Goal: Information Seeking & Learning: Learn about a topic

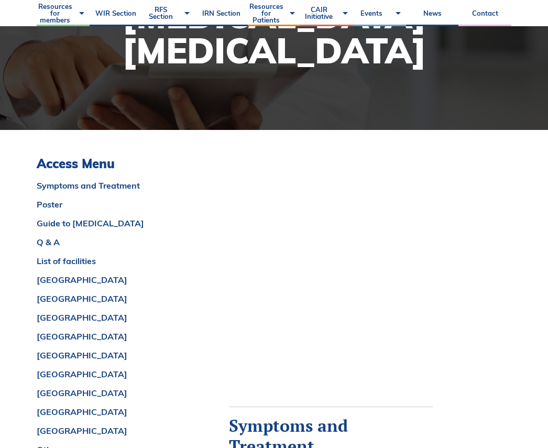
scroll to position [157, 0]
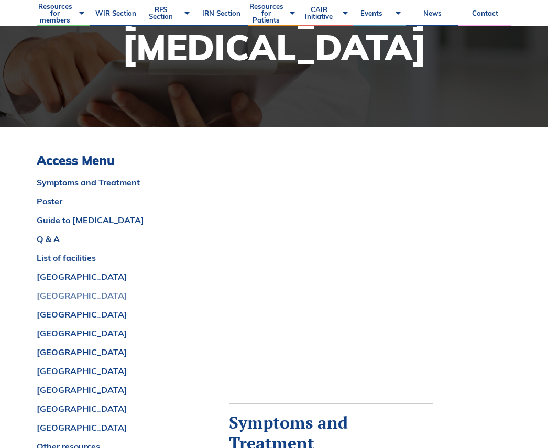
click at [79, 298] on link "[GEOGRAPHIC_DATA]" at bounding box center [107, 295] width 140 height 8
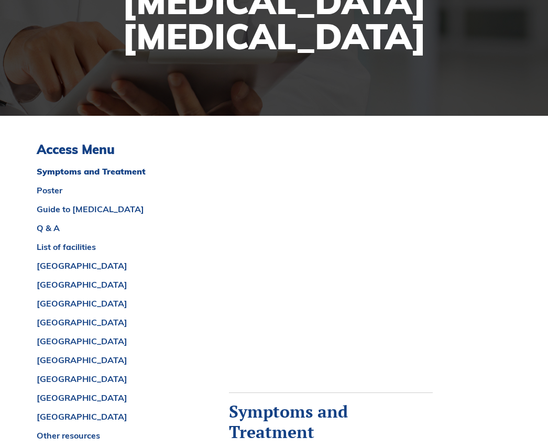
scroll to position [0, 0]
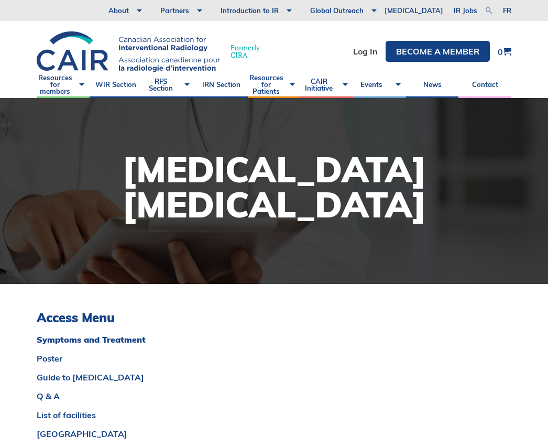
click at [489, 10] on link at bounding box center [489, 10] width 13 height 13
type input "requisition"
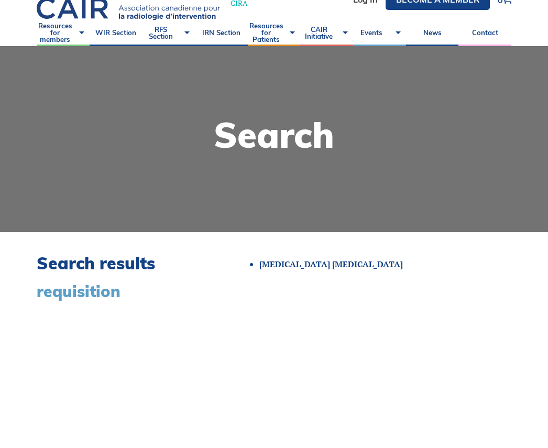
scroll to position [52, 0]
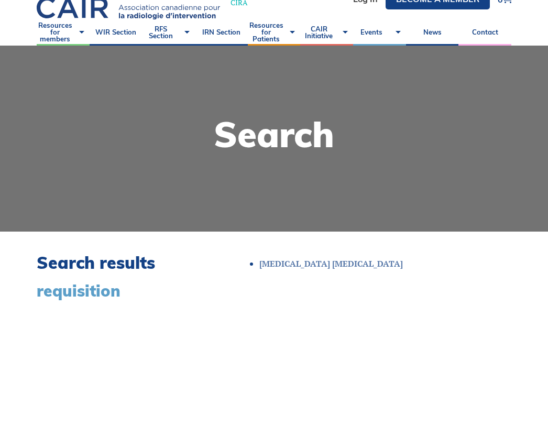
click at [305, 263] on link "[MEDICAL_DATA] [MEDICAL_DATA]" at bounding box center [331, 264] width 144 height 12
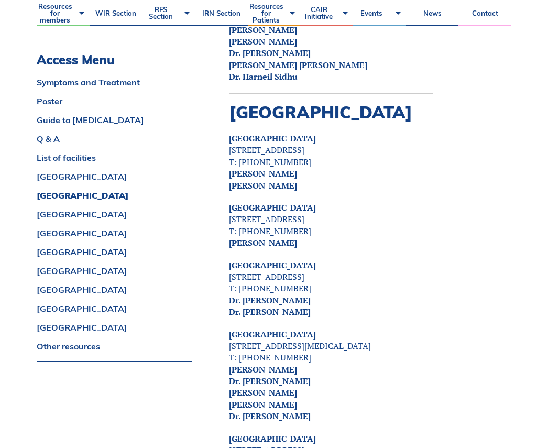
scroll to position [2988, 0]
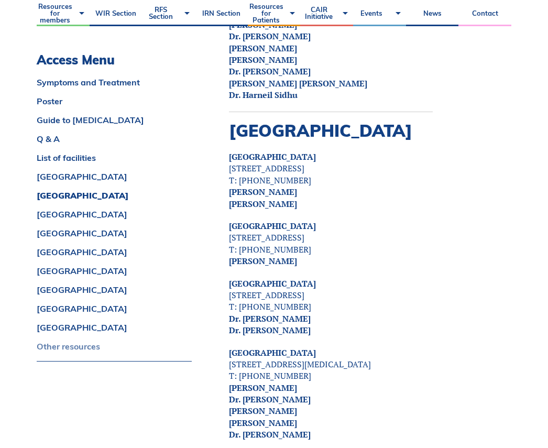
click at [51, 346] on link "Other resources" at bounding box center [114, 346] width 155 height 8
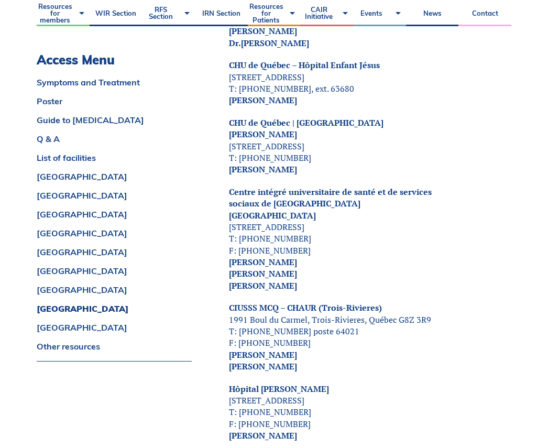
scroll to position [5721, 0]
